Goal: Task Accomplishment & Management: Use online tool/utility

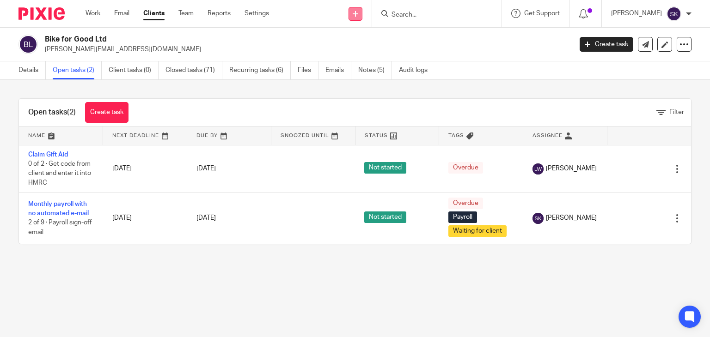
click at [358, 12] on icon at bounding box center [356, 14] width 6 height 6
click at [380, 86] on link "Request signature" at bounding box center [373, 83] width 65 height 13
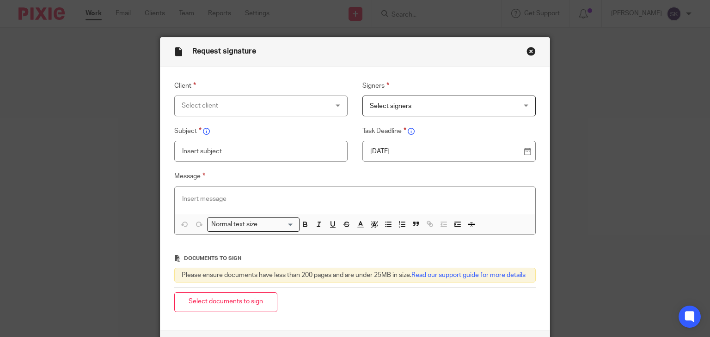
drag, startPoint x: 0, startPoint y: 0, endPoint x: 389, endPoint y: 335, distance: 513.6
click at [389, 331] on div "Client Select client Aceso Psycotherapy Ltd A&C MacAlisters ADD CONSULTANCY SER…" at bounding box center [355, 199] width 390 height 264
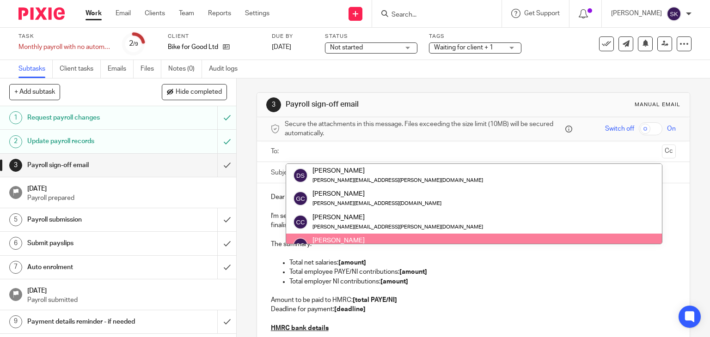
scroll to position [46, 0]
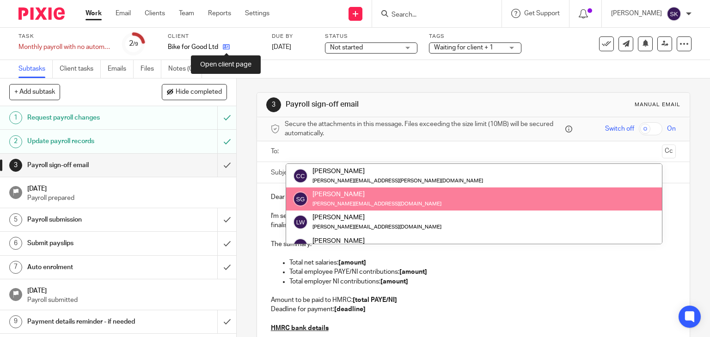
click at [225, 49] on icon at bounding box center [226, 46] width 7 height 7
